Goal: Find specific page/section: Find specific page/section

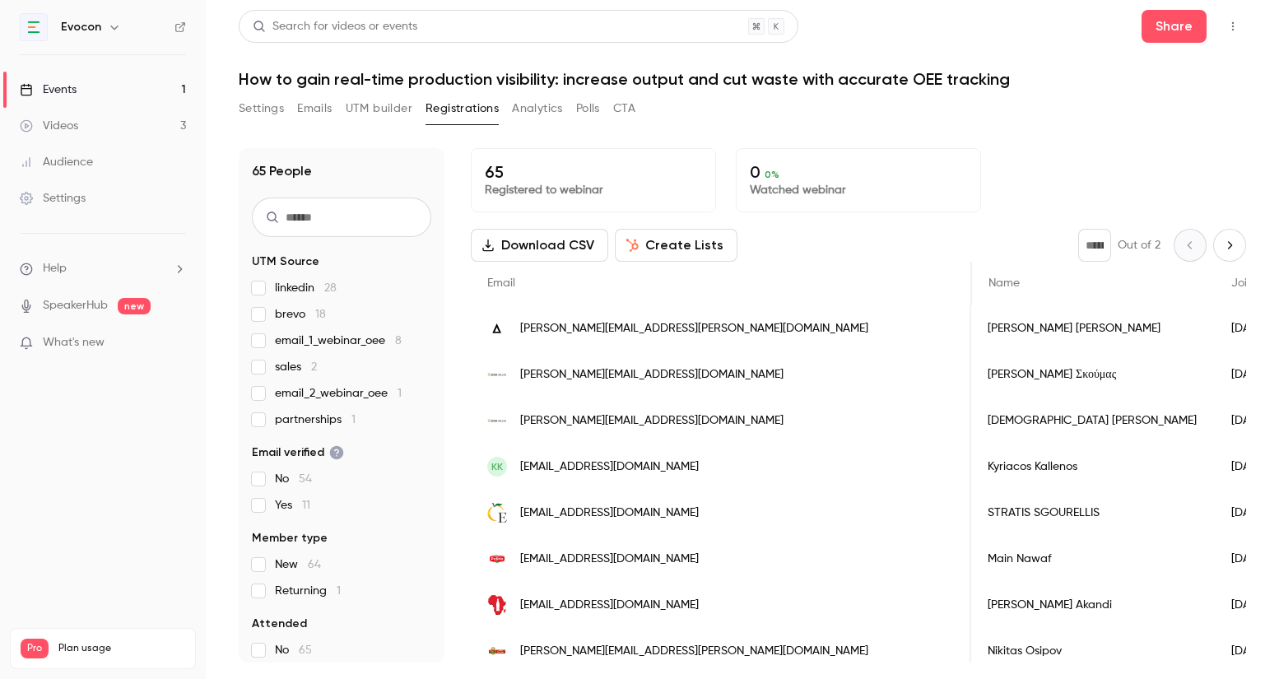
scroll to position [0, 1600]
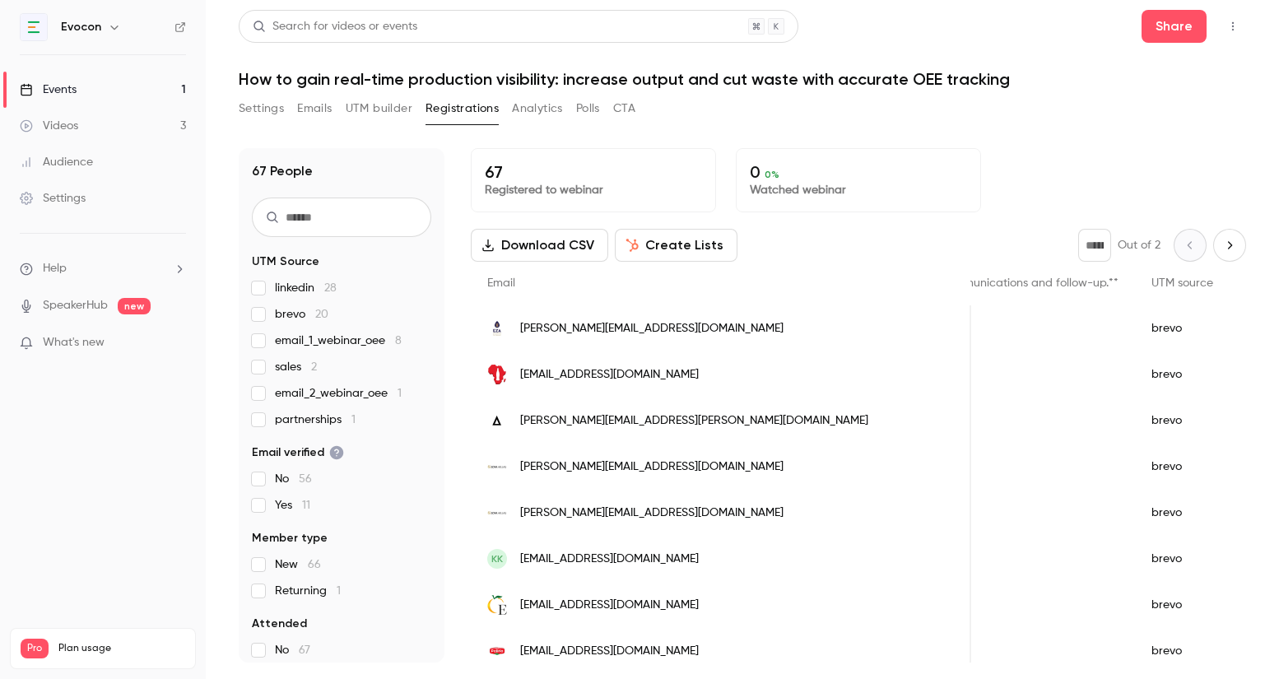
scroll to position [0, 1625]
click at [337, 453] on icon "facet-groups" at bounding box center [337, 453] width 14 height 14
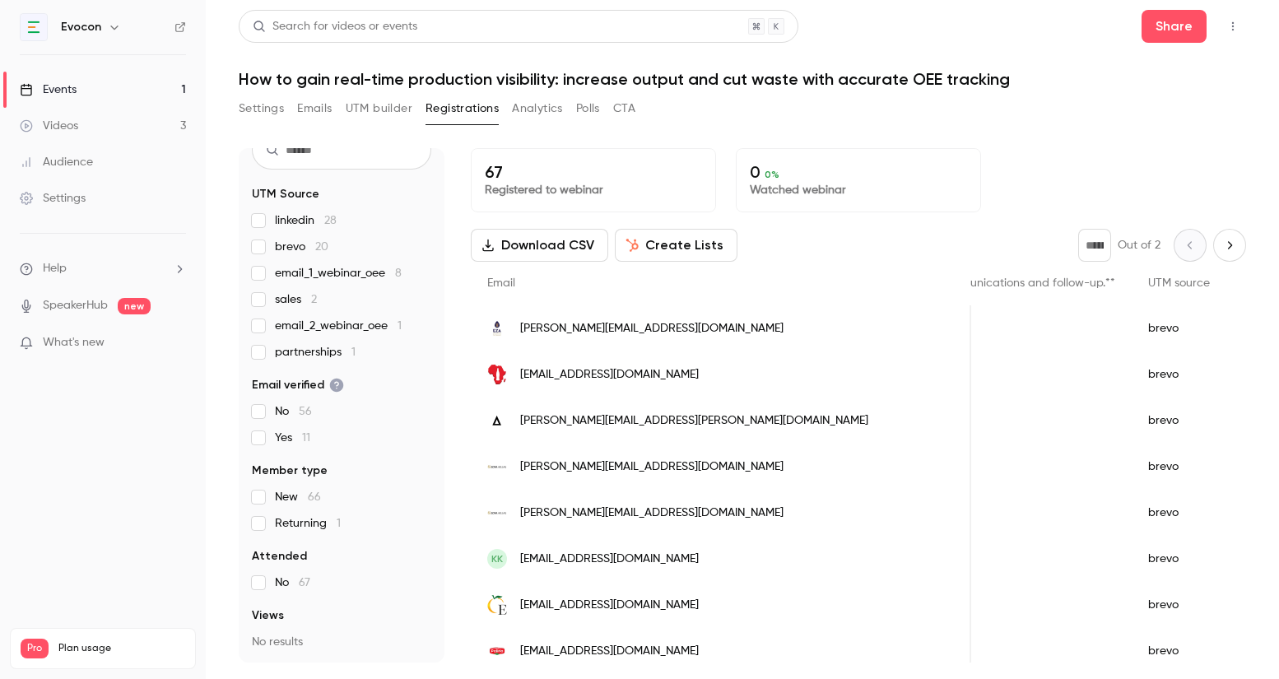
scroll to position [70, 0]
